Goal: Task Accomplishment & Management: Manage account settings

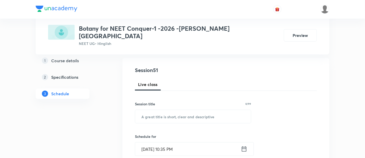
scroll to position [54, 0]
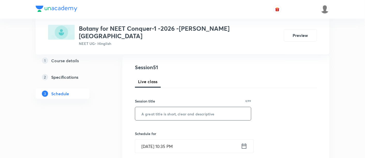
click at [155, 107] on input "text" at bounding box center [193, 113] width 116 height 13
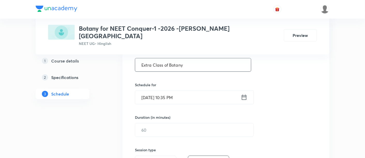
scroll to position [106, 0]
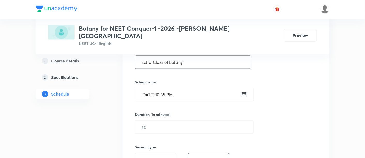
type input "Extra Class of Botany"
click at [246, 92] on icon at bounding box center [244, 94] width 5 height 5
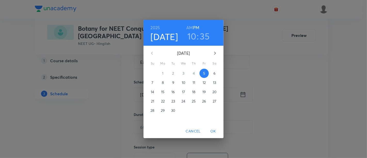
click at [215, 75] on p "6" at bounding box center [215, 73] width 2 height 5
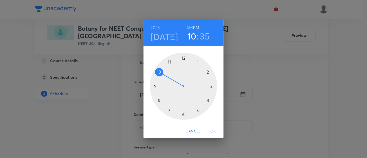
click at [184, 57] on div at bounding box center [183, 86] width 67 height 67
click at [183, 114] on div at bounding box center [183, 86] width 67 height 67
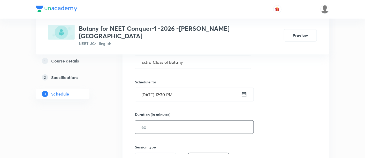
click at [223, 121] on input "text" at bounding box center [194, 127] width 118 height 13
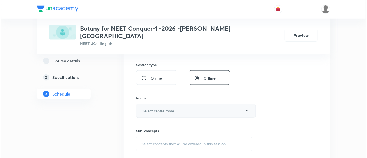
scroll to position [189, 0]
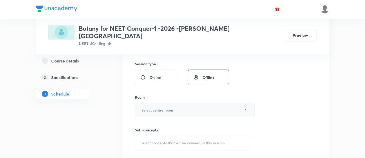
type input "90"
click at [179, 103] on button "Select centre room" at bounding box center [195, 110] width 120 height 14
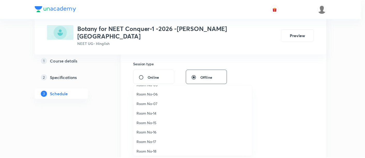
scroll to position [57, 0]
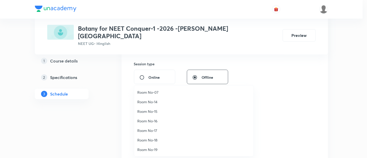
click at [150, 121] on span "Room No-16" at bounding box center [193, 120] width 113 height 5
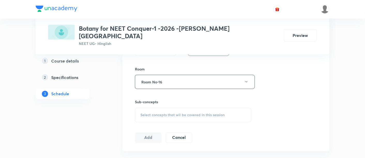
scroll to position [218, 0]
click at [194, 113] on span "Select concepts that wil be covered in this session" at bounding box center [182, 115] width 84 height 4
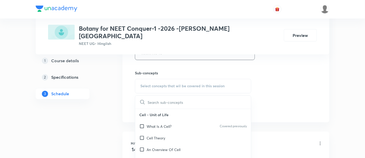
scroll to position [248, 0]
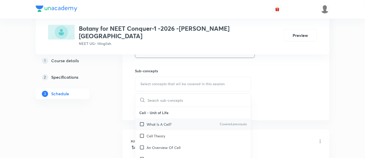
click at [167, 122] on p "What Is A Cell?" at bounding box center [158, 124] width 25 height 5
checkbox input "true"
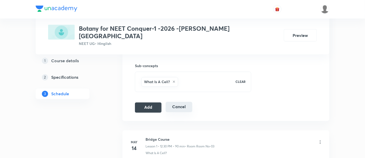
scroll to position [254, 0]
click at [152, 101] on button "Add" at bounding box center [148, 106] width 27 height 10
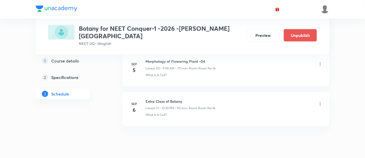
scroll to position [2053, 0]
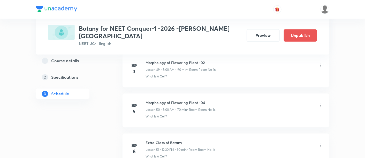
scroll to position [2289, 0]
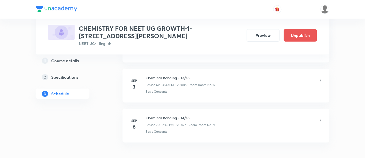
scroll to position [3053, 0]
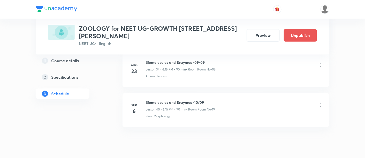
scroll to position [1857, 0]
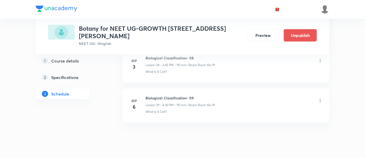
scroll to position [1409, 0]
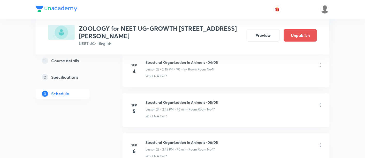
scroll to position [1258, 0]
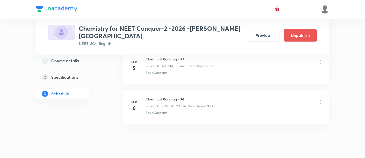
scroll to position [1768, 0]
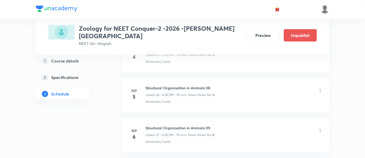
scroll to position [1332, 0]
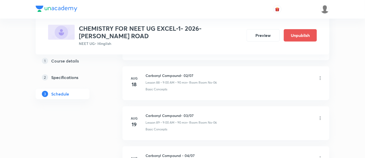
scroll to position [4130, 0]
